Goal: Transaction & Acquisition: Purchase product/service

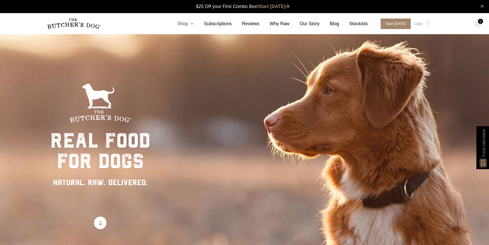
click at [194, 25] on link "Shop" at bounding box center [180, 23] width 27 height 7
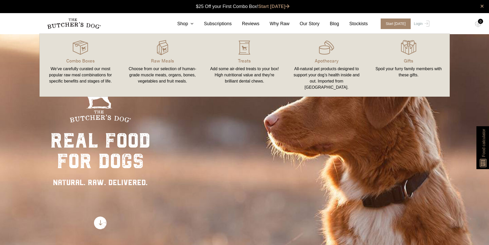
click at [175, 55] on link "Raw Meals Choose from our selection of human-grade muscle meats, organs, bones,…" at bounding box center [162, 65] width 82 height 53
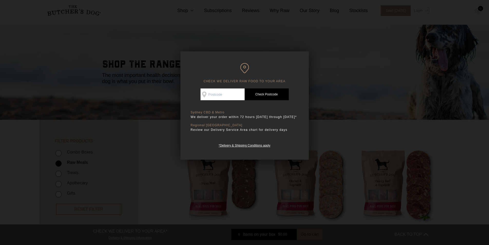
scroll to position [26, 0]
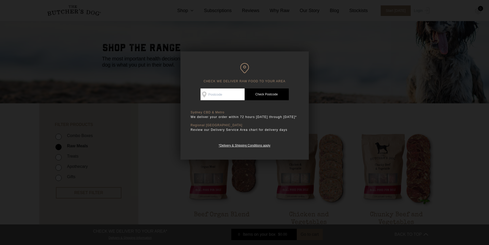
click at [389, 60] on div at bounding box center [244, 122] width 489 height 245
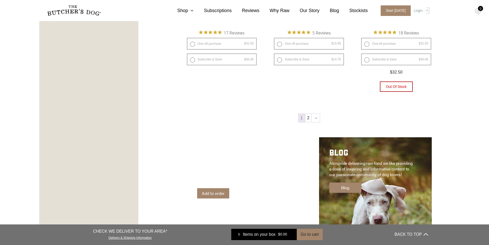
scroll to position [745, 0]
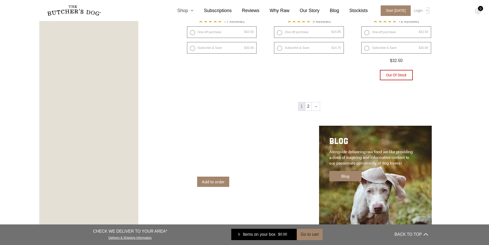
click at [194, 11] on icon at bounding box center [191, 10] width 6 height 5
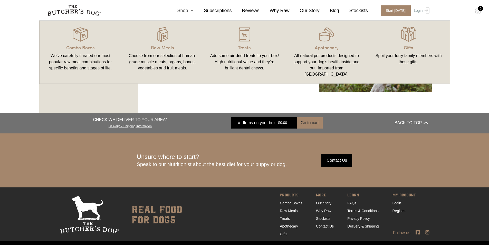
scroll to position [902, 0]
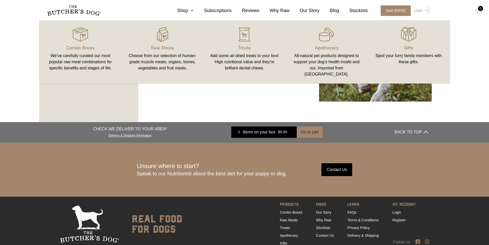
click at [161, 57] on div "Choose from our selection of human-grade muscle meats, organs, bones, vegetable…" at bounding box center [163, 62] width 70 height 18
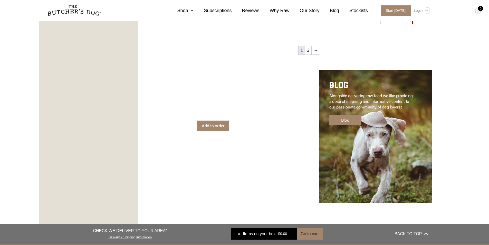
scroll to position [770, 0]
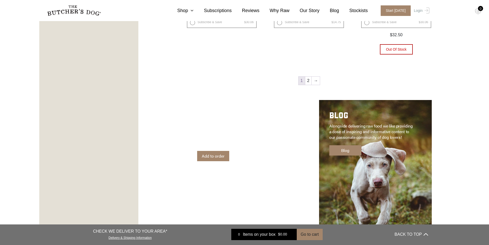
click at [309, 86] on nav "1 2 →" at bounding box center [309, 81] width 253 height 11
click at [309, 85] on ul "1 2 →" at bounding box center [309, 80] width 22 height 9
click at [309, 81] on link "2" at bounding box center [308, 81] width 6 height 8
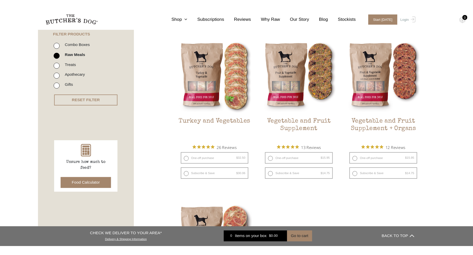
scroll to position [116, 0]
